Goal: Book appointment/travel/reservation

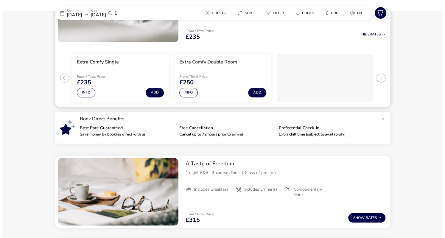
scroll to position [47, 0]
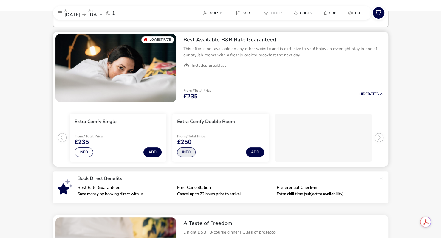
click at [189, 152] on button "Info" at bounding box center [186, 152] width 18 height 10
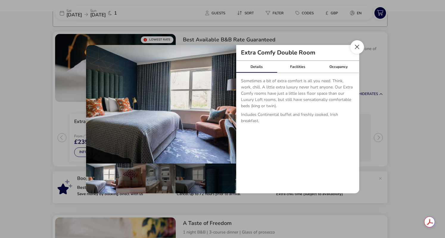
click at [355, 49] on button "Close dialog" at bounding box center [357, 47] width 14 height 14
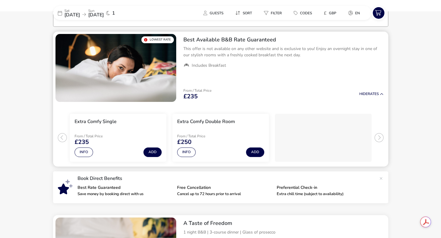
click at [211, 128] on li "Extra Comfy Double Room From / Total Price £250 Info Add" at bounding box center [220, 138] width 97 height 48
click at [187, 150] on button "Info" at bounding box center [186, 152] width 18 height 10
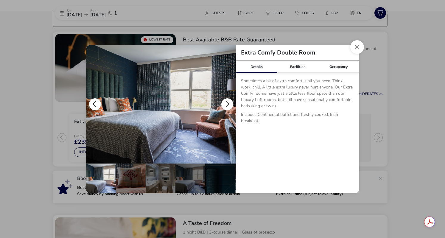
click at [226, 105] on button "details" at bounding box center [227, 104] width 12 height 12
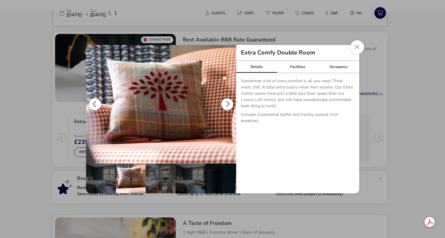
click at [226, 105] on button "details" at bounding box center [227, 104] width 12 height 12
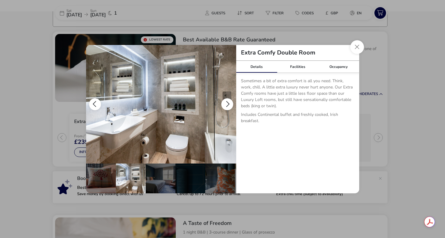
click at [226, 105] on button "details" at bounding box center [227, 104] width 12 height 12
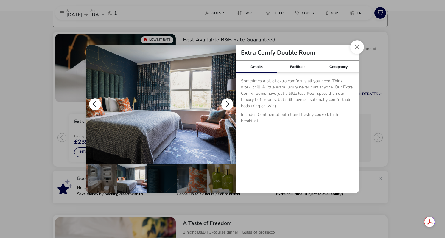
click at [226, 105] on button "details" at bounding box center [227, 104] width 12 height 12
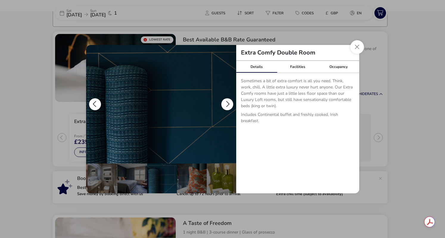
click at [226, 105] on button "details" at bounding box center [227, 104] width 12 height 12
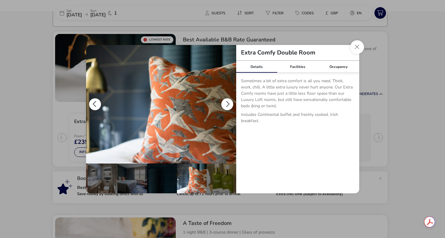
click at [226, 105] on button "details" at bounding box center [227, 104] width 12 height 12
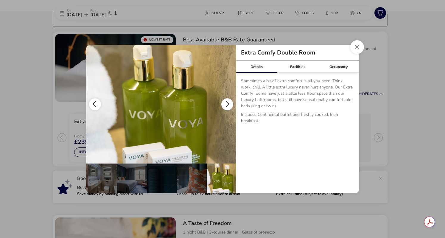
click at [226, 105] on button "details" at bounding box center [227, 104] width 12 height 12
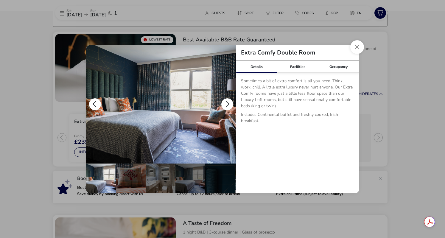
click at [226, 105] on button "details" at bounding box center [227, 104] width 12 height 12
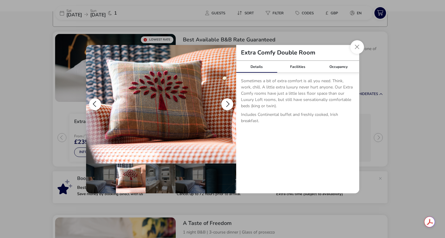
click at [226, 105] on button "details" at bounding box center [227, 104] width 12 height 12
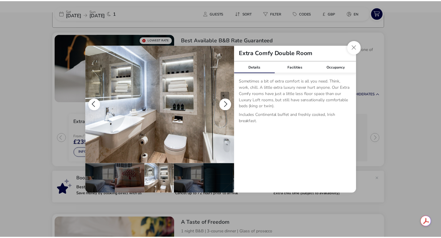
scroll to position [0, 30]
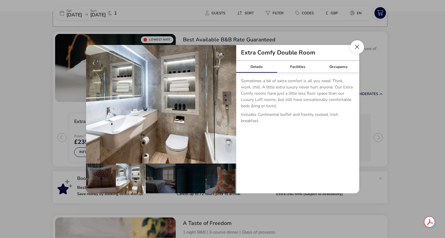
click at [361, 48] on button "Close dialog" at bounding box center [357, 47] width 14 height 14
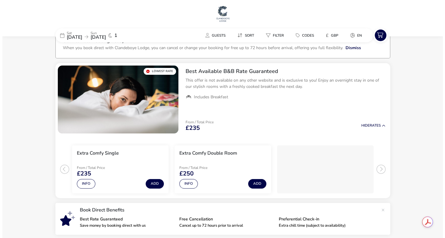
scroll to position [0, 0]
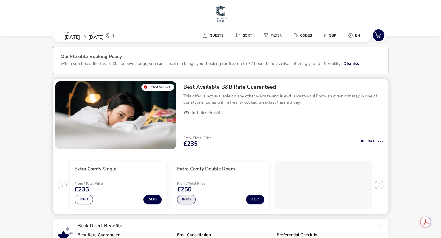
click at [187, 198] on button "Info" at bounding box center [186, 200] width 18 height 10
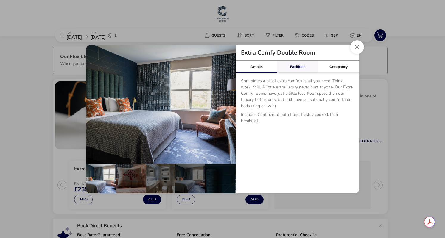
click at [297, 66] on link "Facilities" at bounding box center [297, 67] width 41 height 12
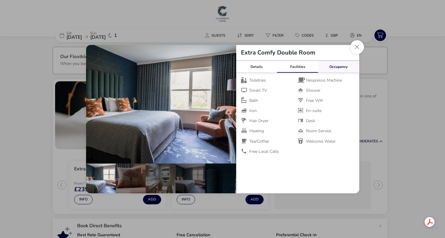
click at [344, 63] on link "Occupancy" at bounding box center [338, 67] width 41 height 12
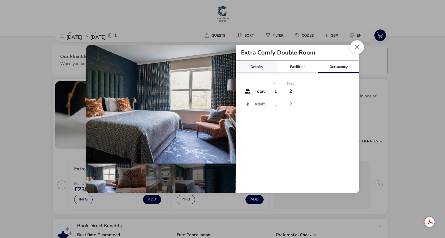
click at [253, 67] on link "Details" at bounding box center [256, 67] width 41 height 12
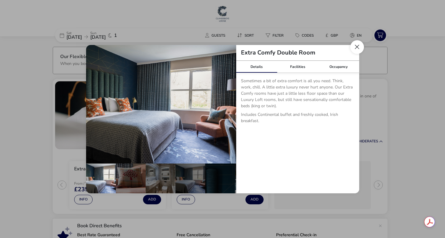
click at [358, 48] on button "Close dialog" at bounding box center [357, 47] width 14 height 14
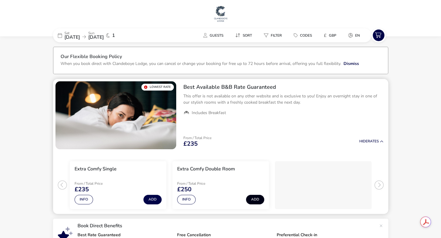
click at [252, 198] on button "Add" at bounding box center [255, 200] width 18 height 10
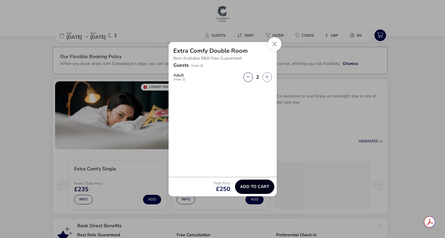
click at [254, 184] on span "Add to cart" at bounding box center [254, 186] width 29 height 4
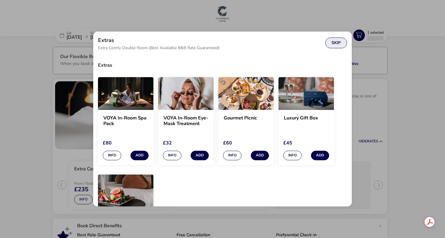
click at [332, 42] on button "Skip" at bounding box center [336, 43] width 22 height 11
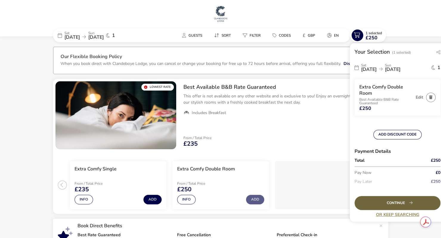
click at [377, 199] on div "Continue" at bounding box center [397, 203] width 86 height 14
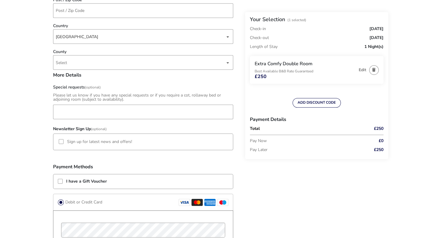
scroll to position [316, 0]
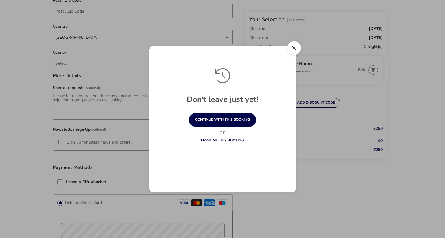
click at [295, 52] on button "Close" at bounding box center [294, 48] width 14 height 14
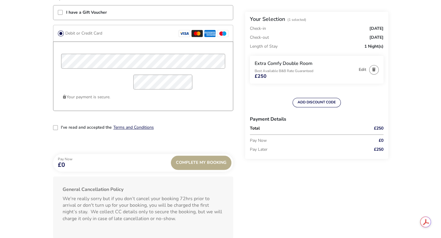
scroll to position [495, 0]
